Goal: Navigation & Orientation: Find specific page/section

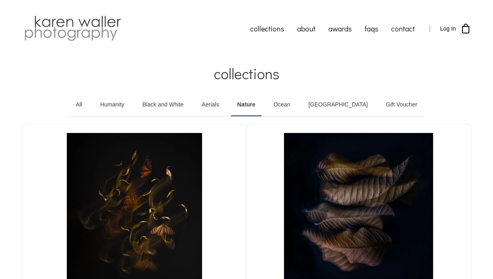
click at [225, 101] on link "Aerials" at bounding box center [211, 104] width 30 height 23
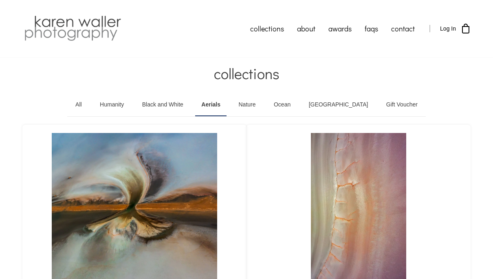
click at [174, 108] on link "Black and White" at bounding box center [162, 104] width 53 height 23
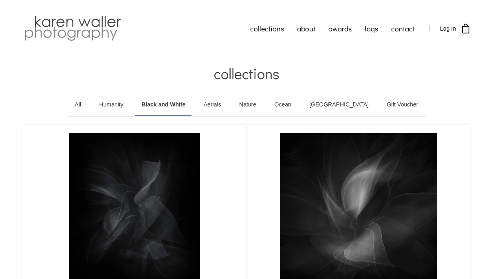
click at [298, 102] on link "Ocean" at bounding box center [283, 104] width 29 height 23
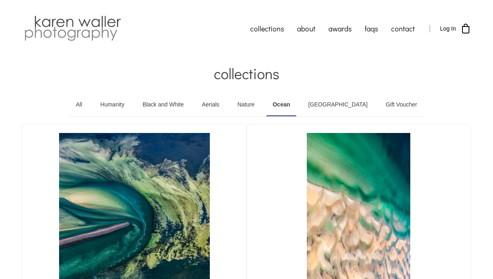
click at [340, 102] on link "[GEOGRAPHIC_DATA]" at bounding box center [338, 104] width 72 height 23
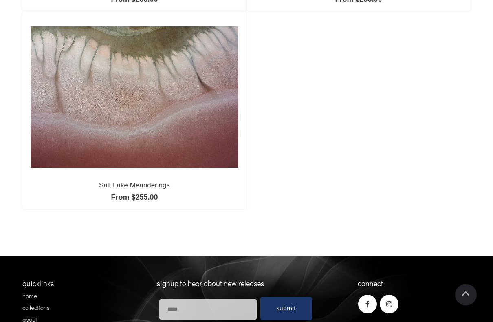
scroll to position [710, 0]
